Goal: Information Seeking & Learning: Learn about a topic

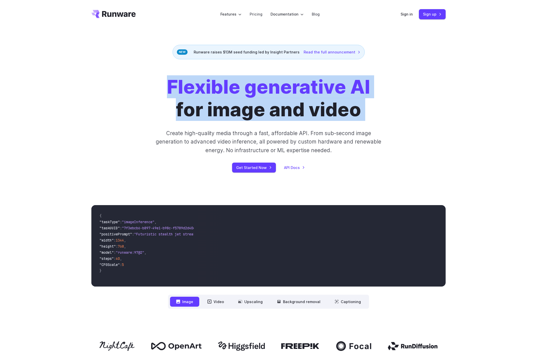
drag, startPoint x: 154, startPoint y: 82, endPoint x: 416, endPoint y: 113, distance: 263.5
click at [416, 113] on div "Flexible generative AI for image and video Create high-quality media through a …" at bounding box center [268, 124] width 354 height 97
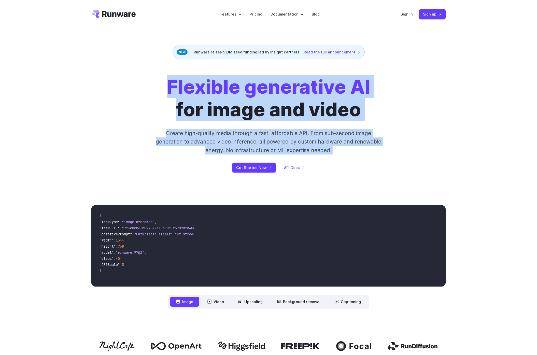
drag, startPoint x: 416, startPoint y: 174, endPoint x: 132, endPoint y: 80, distance: 298.7
click at [132, 80] on div "Flexible generative AI for image and video Create high-quality media through a …" at bounding box center [268, 123] width 537 height 129
click at [133, 76] on div "Flexible generative AI for image and video Create high-quality media through a …" at bounding box center [268, 124] width 283 height 97
drag, startPoint x: 259, startPoint y: 103, endPoint x: 441, endPoint y: 154, distance: 188.5
click at [441, 154] on div "Flexible generative AI for image and video Create high-quality media through a …" at bounding box center [268, 124] width 354 height 97
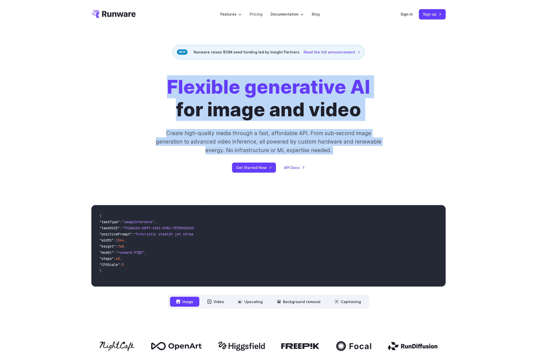
click at [441, 154] on div "Flexible generative AI for image and video Create high-quality media through a …" at bounding box center [268, 124] width 354 height 97
drag, startPoint x: 177, startPoint y: 103, endPoint x: 154, endPoint y: 87, distance: 27.7
click at [154, 87] on div "Flexible generative AI for image and video Create high-quality media through a …" at bounding box center [268, 124] width 354 height 97
click at [154, 87] on div "Flexible generative AI for image and video Create high-quality media through a …" at bounding box center [268, 124] width 283 height 97
drag, startPoint x: 155, startPoint y: 86, endPoint x: 390, endPoint y: 157, distance: 245.3
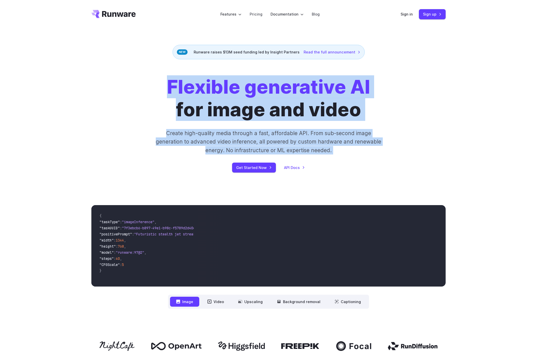
click at [386, 163] on div "Flexible generative AI for image and video Create high-quality media through a …" at bounding box center [268, 124] width 283 height 97
click at [390, 157] on div "Flexible generative AI for image and video Create high-quality media through a …" at bounding box center [268, 124] width 283 height 97
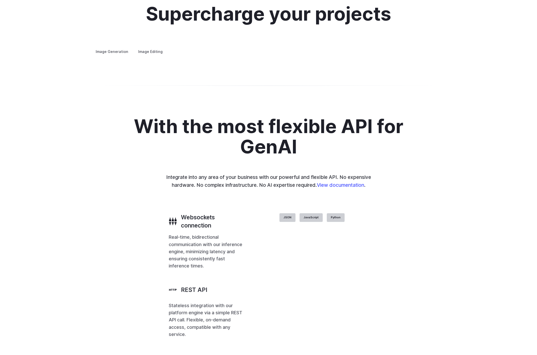
scroll to position [977, 0]
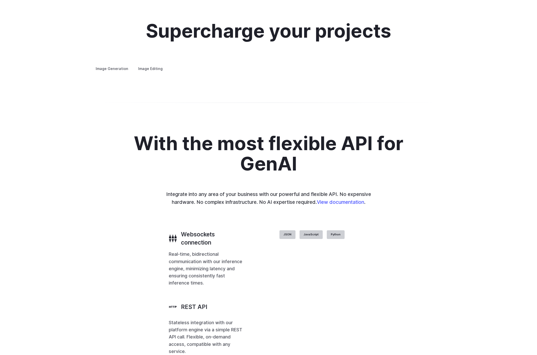
drag, startPoint x: 366, startPoint y: 98, endPoint x: 410, endPoint y: 163, distance: 78.7
click at [0, 0] on img at bounding box center [0, 0] width 0 height 0
drag, startPoint x: 132, startPoint y: 93, endPoint x: 250, endPoint y: 95, distance: 117.5
click at [0, 0] on p "Create avatars in any style you desire – whether abstract, cartoonish, or reali…" at bounding box center [0, 0] width 0 height 0
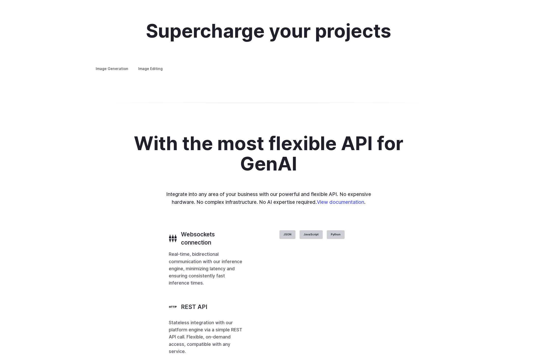
click at [0, 0] on summary "Concept design" at bounding box center [0, 0] width 0 height 0
click at [0, 0] on details "Creative styling Generate fun, unique images without photo editing or graphic d…" at bounding box center [0, 0] width 0 height 0
click at [0, 0] on summary "Creative styling" at bounding box center [0, 0] width 0 height 0
click at [0, 0] on details "Creative styling Generate fun, unique images without photo editing or graphic d…" at bounding box center [0, 0] width 0 height 0
click at [0, 0] on summary "Concept design" at bounding box center [0, 0] width 0 height 0
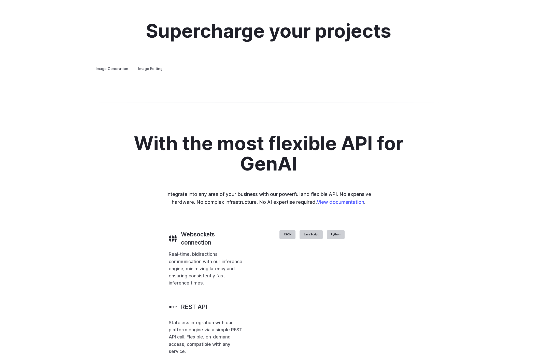
click at [0, 0] on summary "Creative styling" at bounding box center [0, 0] width 0 height 0
click at [0, 0] on summary "Architecture" at bounding box center [0, 0] width 0 height 0
click at [0, 0] on summary "Product design" at bounding box center [0, 0] width 0 height 0
click at [0, 0] on summary "Personalized assets" at bounding box center [0, 0] width 0 height 0
click at [0, 0] on summary "Product design" at bounding box center [0, 0] width 0 height 0
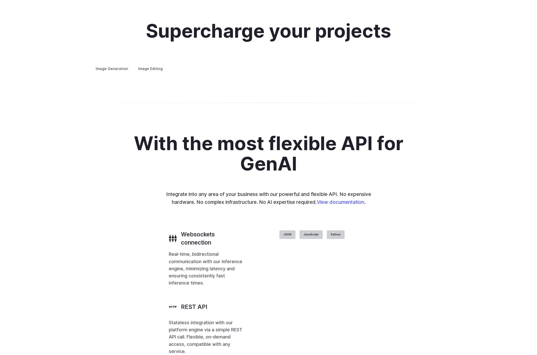
drag, startPoint x: 97, startPoint y: 156, endPoint x: 272, endPoint y: 154, distance: 175.5
click at [272, 72] on div "Supercharge your projects Image Generation Image Editing Custom avatars Create …" at bounding box center [268, 46] width 366 height 51
click at [272, 72] on div "Image Generation Image Editing Custom avatars Create avatars in any style you d…" at bounding box center [268, 68] width 354 height 7
drag, startPoint x: 272, startPoint y: 154, endPoint x: 299, endPoint y: 152, distance: 27.4
click at [299, 72] on div "Image Generation Image Editing Custom avatars Create avatars in any style you d…" at bounding box center [268, 68] width 354 height 7
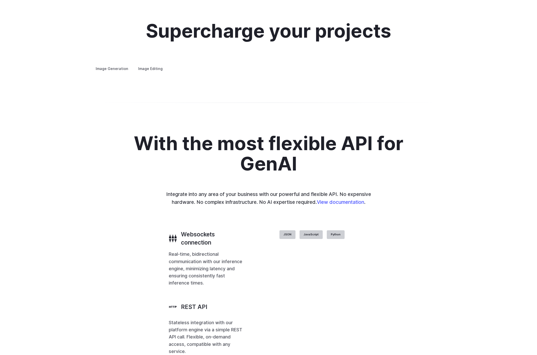
click at [299, 72] on div "Image Generation Image Editing Custom avatars Create avatars in any style you d…" at bounding box center [268, 68] width 354 height 7
drag, startPoint x: 185, startPoint y: 177, endPoint x: 152, endPoint y: 169, distance: 34.8
click at [0, 0] on details "Personalized assets Say goodbye to generic stock photos with custom images for …" at bounding box center [0, 0] width 0 height 0
click at [0, 0] on summary "Personalized assets" at bounding box center [0, 0] width 0 height 0
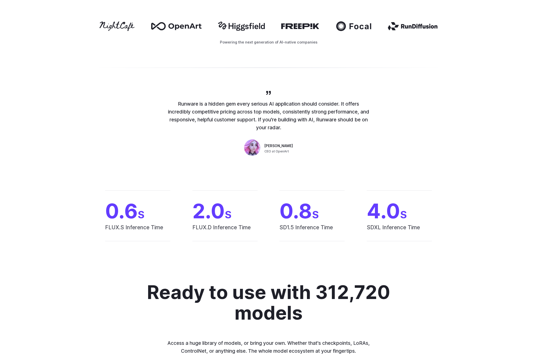
scroll to position [0, 0]
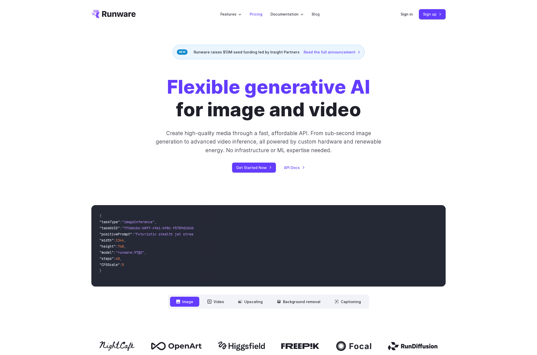
click at [260, 15] on link "Pricing" at bounding box center [256, 14] width 13 height 6
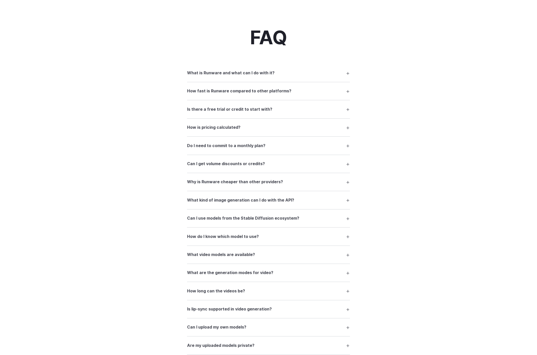
scroll to position [767, 0]
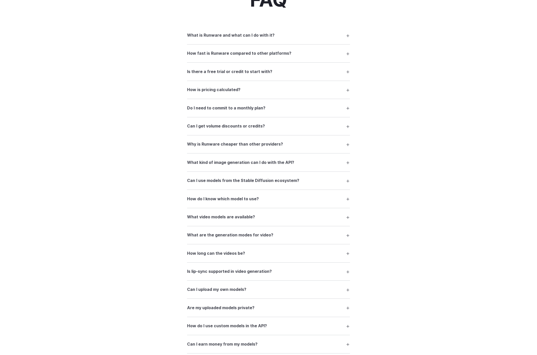
click at [249, 39] on h3 "What is Runware and what can I do with it?" at bounding box center [230, 35] width 87 height 7
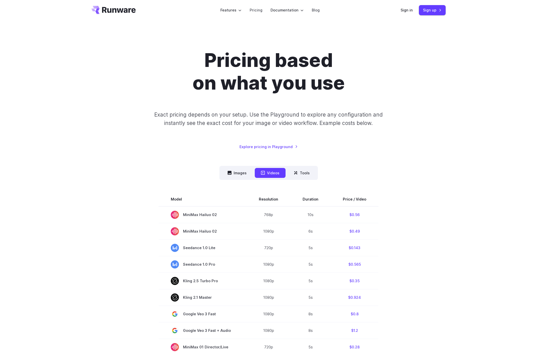
scroll to position [0, 0]
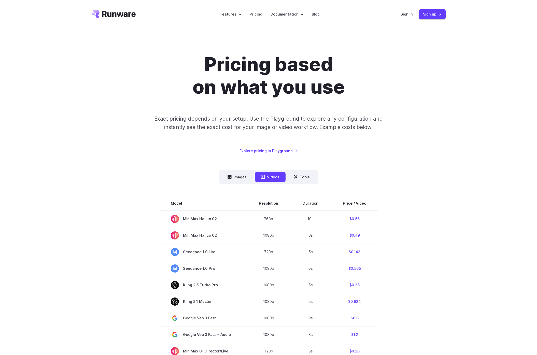
click at [237, 183] on nav "Images Videos Tools ****** ****** *****" at bounding box center [268, 177] width 98 height 14
click at [238, 181] on button "Images" at bounding box center [236, 177] width 31 height 10
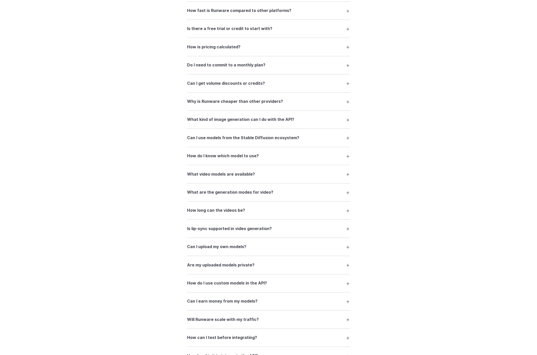
scroll to position [767, 0]
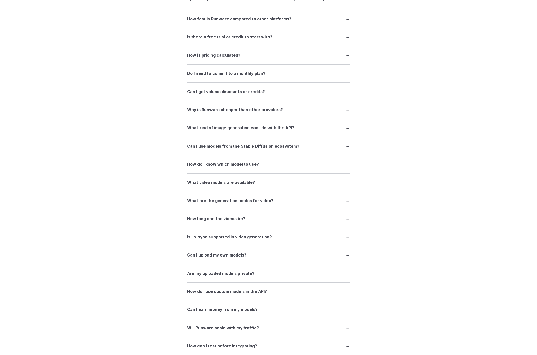
click at [220, 112] on h3 "Why is Runware cheaper than other providers?" at bounding box center [235, 110] width 96 height 7
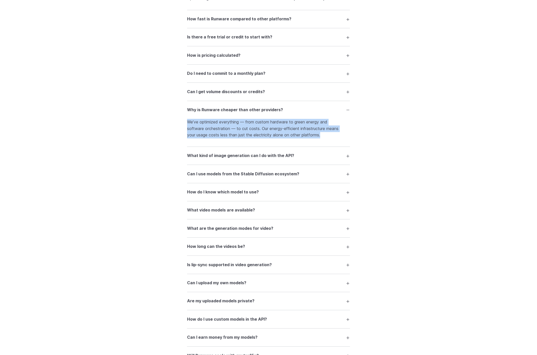
drag, startPoint x: 189, startPoint y: 127, endPoint x: 350, endPoint y: 137, distance: 161.6
click at [350, 137] on div "FAQ What is Runware and what can I do with it? Runware is a high-performance AI…" at bounding box center [268, 164] width 366 height 473
drag, startPoint x: 348, startPoint y: 136, endPoint x: 262, endPoint y: 134, distance: 85.5
click at [262, 134] on div "FAQ What is Runware and what can I do with it? Runware is a high-performance AI…" at bounding box center [268, 164] width 366 height 473
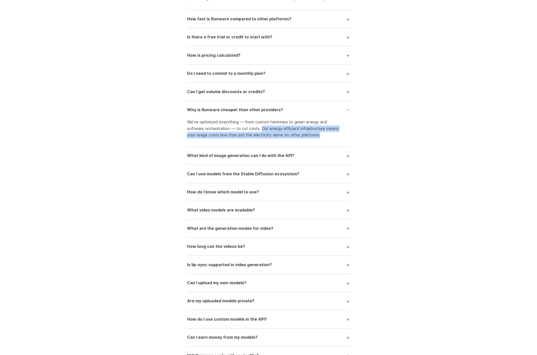
click at [262, 134] on p "We’ve optimized everything — from custom hardware to green energy and software …" at bounding box center [268, 129] width 163 height 20
drag, startPoint x: 262, startPoint y: 133, endPoint x: 343, endPoint y: 138, distance: 80.2
click at [342, 138] on p "We’ve optimized everything — from custom hardware to green energy and software …" at bounding box center [268, 129] width 163 height 20
click at [343, 138] on p "We’ve optimized everything — from custom hardware to green energy and software …" at bounding box center [268, 129] width 163 height 20
drag, startPoint x: 344, startPoint y: 137, endPoint x: 181, endPoint y: 124, distance: 163.9
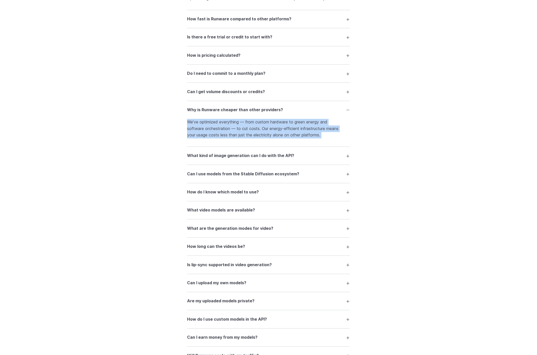
click at [181, 124] on div "FAQ What is Runware and what can I do with it? Runware is a high-performance AI…" at bounding box center [268, 164] width 366 height 473
drag, startPoint x: 181, startPoint y: 123, endPoint x: 350, endPoint y: 139, distance: 169.6
click at [350, 139] on div "FAQ What is Runware and what can I do with it? Runware is a high-performance AI…" at bounding box center [268, 164] width 366 height 473
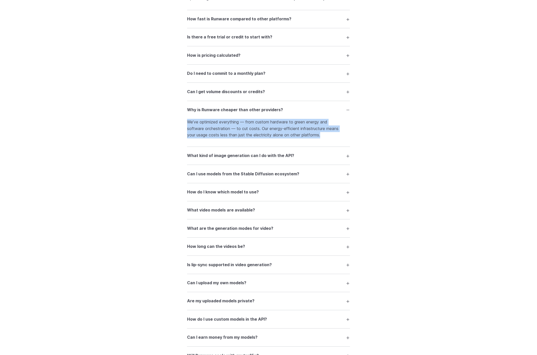
drag, startPoint x: 281, startPoint y: 130, endPoint x: 182, endPoint y: 124, distance: 98.9
click at [182, 124] on div "FAQ What is Runware and what can I do with it? Runware is a high-performance AI…" at bounding box center [268, 164] width 366 height 473
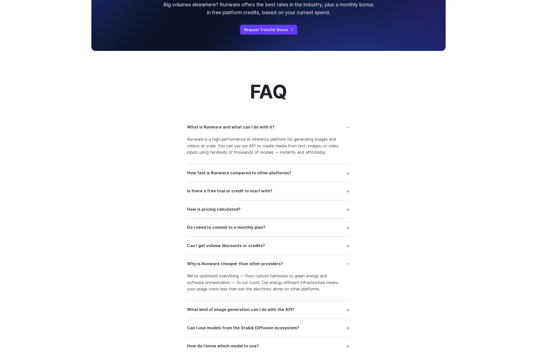
scroll to position [612, 0]
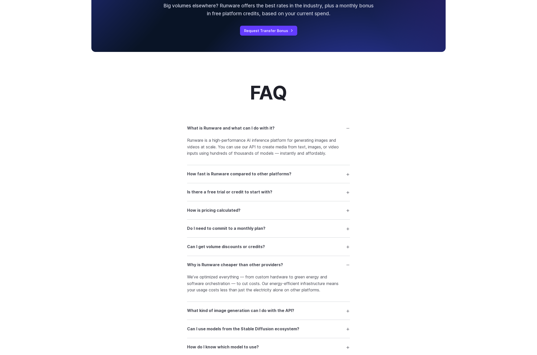
click at [408, 92] on div "FAQ What is Runware and what can I do with it? Runware is a high-performance AI…" at bounding box center [268, 318] width 366 height 473
